Goal: Check status: Check status

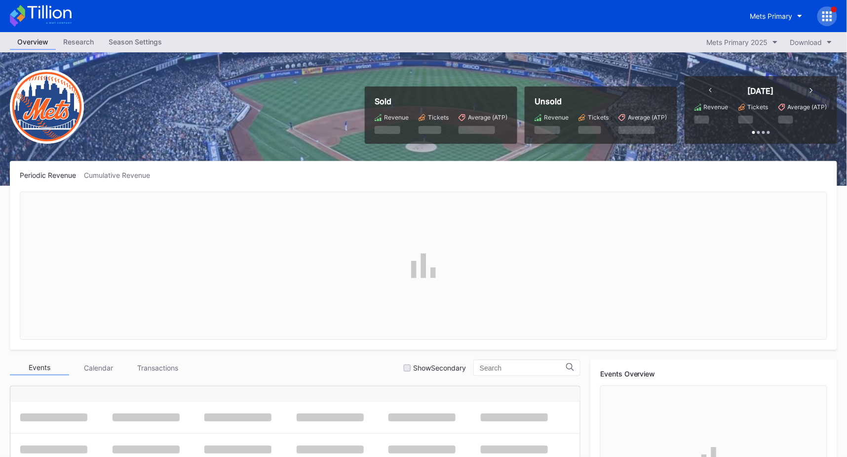
scroll to position [2500, 0]
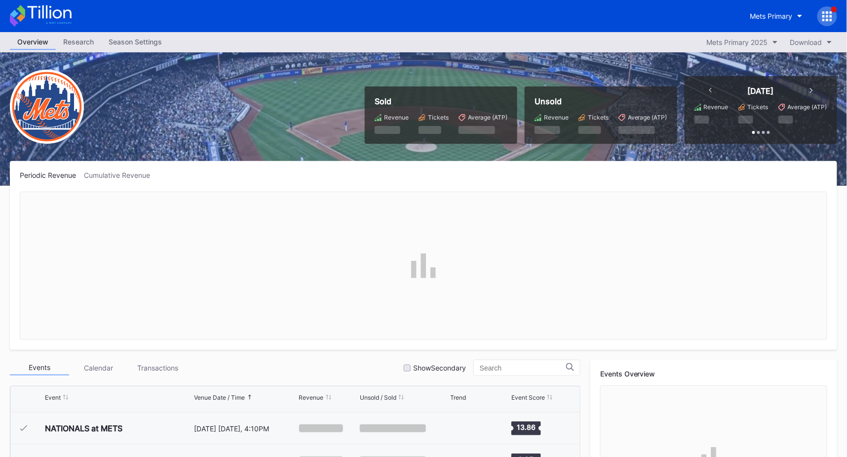
click at [817, 15] on div "Mets Primary" at bounding box center [790, 16] width 94 height 20
click at [832, 17] on icon at bounding box center [831, 16] width 2 height 2
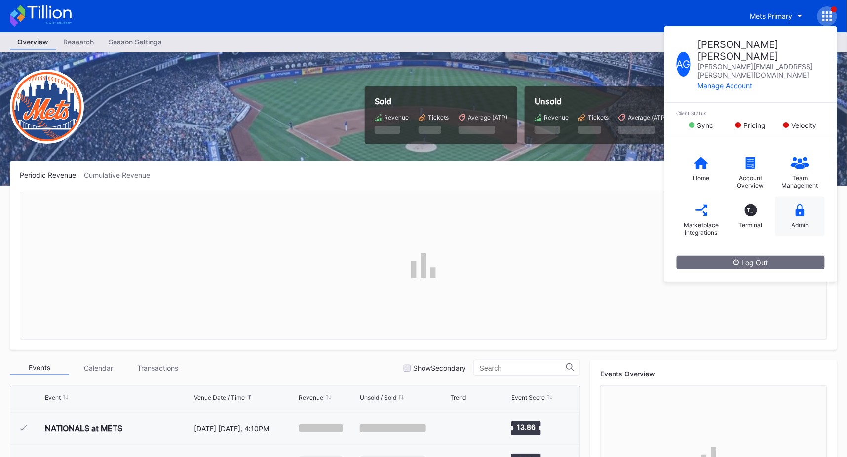
click at [800, 204] on icon at bounding box center [800, 210] width 9 height 12
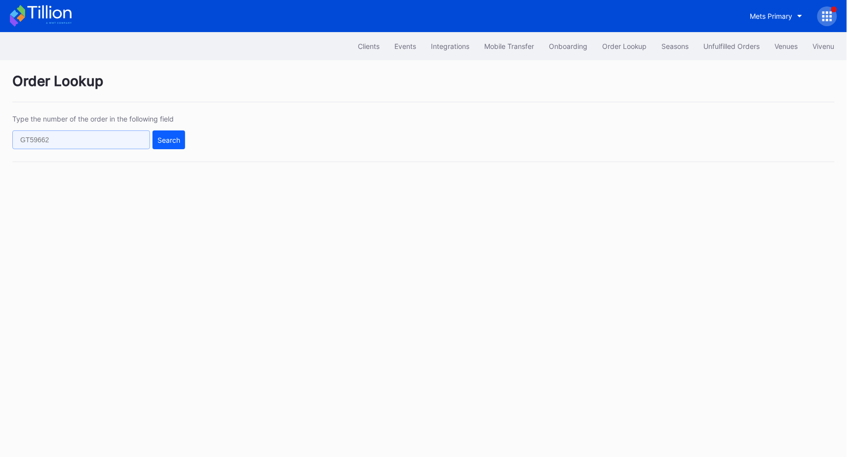
click at [72, 135] on input "text" at bounding box center [81, 139] width 138 height 19
paste input "76020696"
click at [168, 136] on div "Search" at bounding box center [169, 140] width 23 height 8
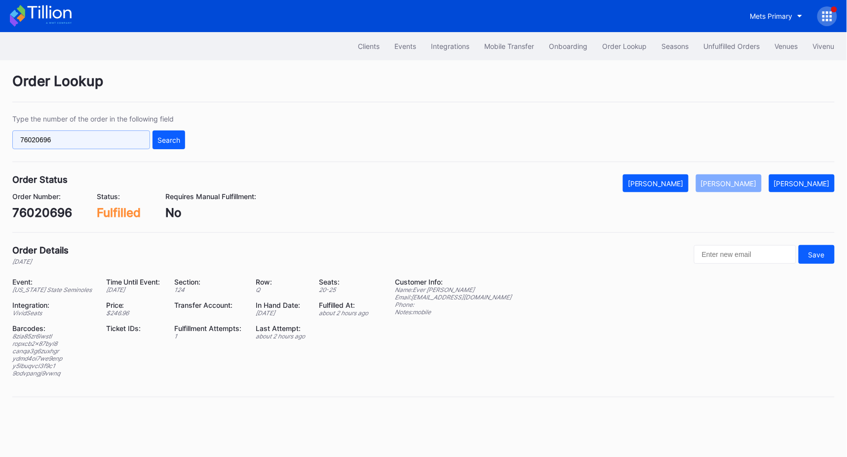
click at [103, 133] on input "76020696" at bounding box center [81, 139] width 138 height 19
paste input "68e6cd746e0891b152d4fa0f"
click at [161, 139] on div "Search" at bounding box center [169, 140] width 23 height 8
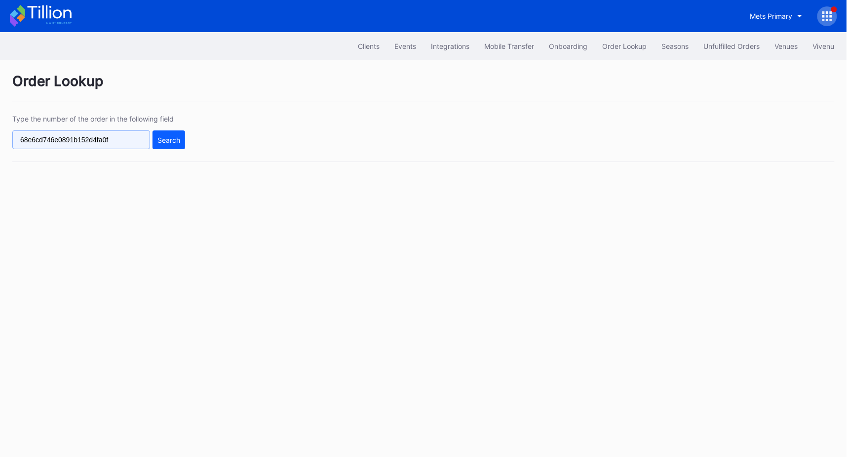
click at [91, 139] on input "68e6cd746e0891b152d4fa0f" at bounding box center [81, 139] width 138 height 19
paste input "26095843"
type input "626095843"
click at [173, 139] on div "Search" at bounding box center [169, 140] width 23 height 8
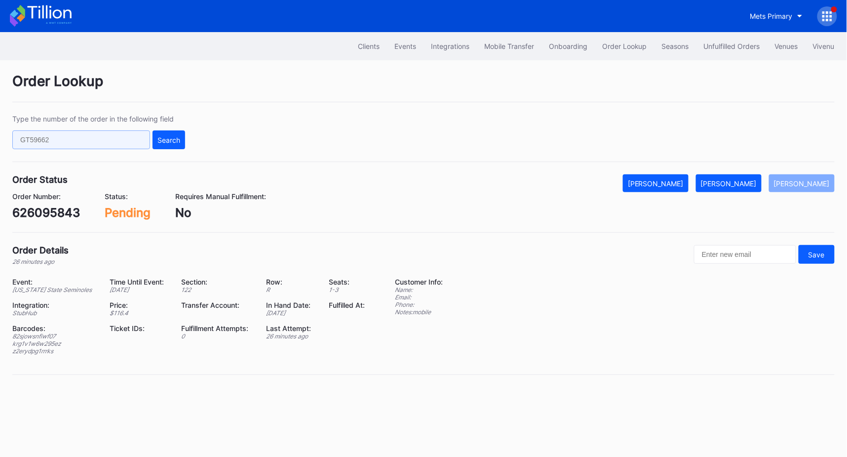
click at [35, 141] on input "text" at bounding box center [81, 139] width 138 height 19
click at [72, 298] on div "Event: Florida State Seminoles Time Until Event: in 10 days Section: 122 Row: R…" at bounding box center [197, 320] width 370 height 84
click at [23, 334] on div "82sjowsnfiwf07" at bounding box center [54, 335] width 85 height 7
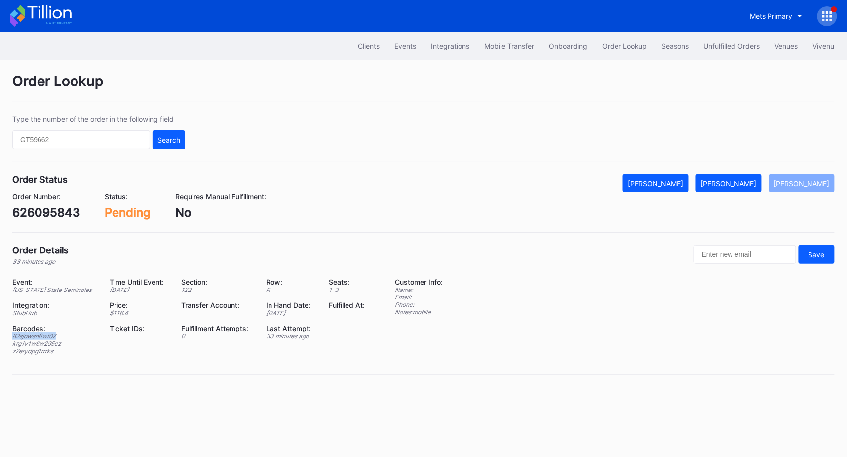
copy div "82sjowsnfiwf07"
click at [48, 341] on div "krg1v1w6w295ez" at bounding box center [54, 343] width 85 height 7
click at [41, 351] on div "z2erydpg1rrrks" at bounding box center [54, 350] width 85 height 7
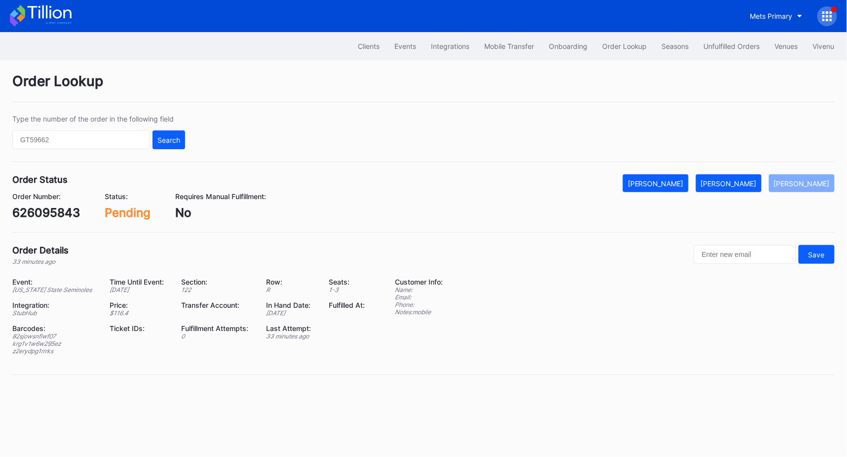
click at [42, 217] on div "626095843" at bounding box center [46, 212] width 68 height 14
copy div "626095843"
click at [568, 335] on div "Event: Florida State Seminoles Time Until Event: in 10 days Section: 122 Row: R…" at bounding box center [423, 320] width 823 height 84
click at [38, 213] on div "626095843" at bounding box center [46, 212] width 68 height 14
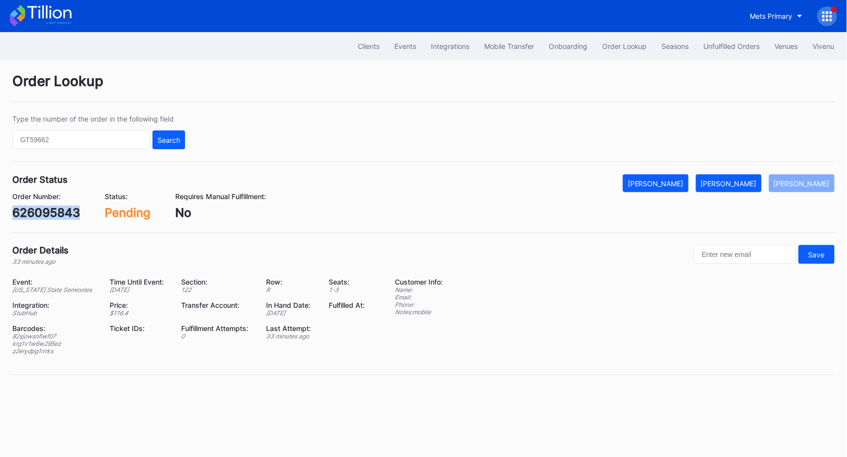
click at [38, 213] on div "626095843" at bounding box center [46, 212] width 68 height 14
copy div "626095843"
click at [413, 231] on div "Order Status Mark Cancelled Mark Fulfilled Mark Pending Order Number: 626095843…" at bounding box center [423, 203] width 823 height 58
click at [370, 103] on div "Order Lookup Type the number of the order in the following field Search Order S…" at bounding box center [423, 229] width 847 height 339
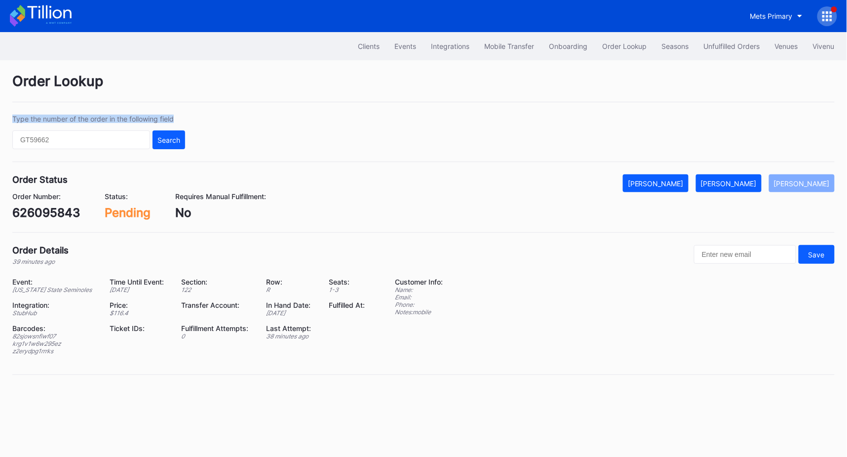
click at [370, 103] on div "Order Lookup Type the number of the order in the following field Search Order S…" at bounding box center [423, 229] width 847 height 339
click at [366, 105] on div "Order Lookup Type the number of the order in the following field Search Order S…" at bounding box center [423, 229] width 847 height 339
click at [256, 102] on div "Order Lookup Type the number of the order in the following field Search Order S…" at bounding box center [423, 229] width 847 height 339
